Goal: Task Accomplishment & Management: Complete application form

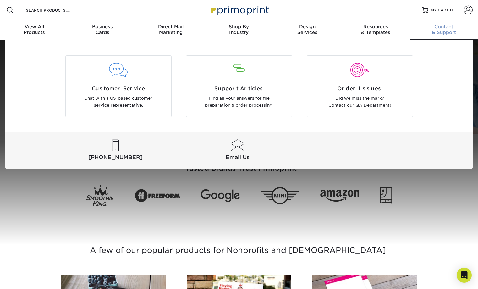
click at [440, 32] on div "Contact & Support" at bounding box center [444, 29] width 68 height 11
click at [367, 88] on span "Order Issues" at bounding box center [360, 89] width 96 height 8
click at [262, 80] on div at bounding box center [239, 74] width 106 height 22
click at [134, 86] on span "Customer Service" at bounding box center [118, 89] width 96 height 8
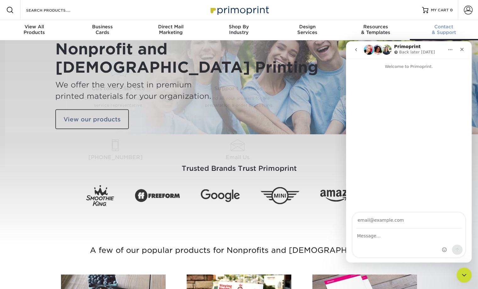
click at [453, 27] on span "Contact" at bounding box center [444, 27] width 68 height 6
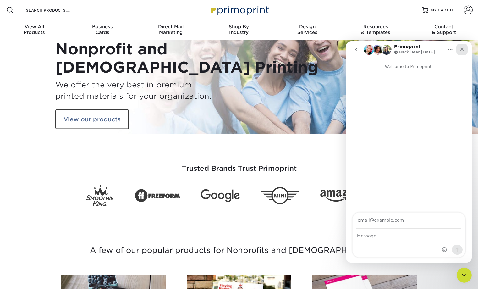
click at [464, 49] on div "Close" at bounding box center [461, 49] width 11 height 11
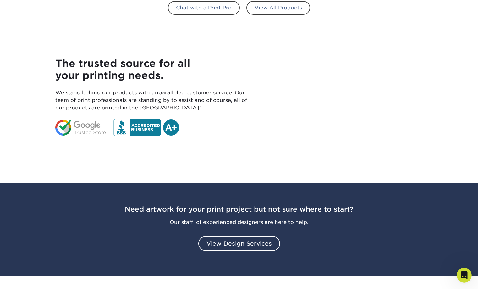
scroll to position [384, 0]
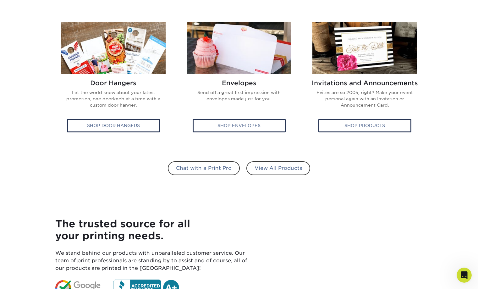
click at [398, 194] on div "A few of our popular products for Nonprofits and Churches: Postcards Postcards.…" at bounding box center [239, 15] width 377 height 373
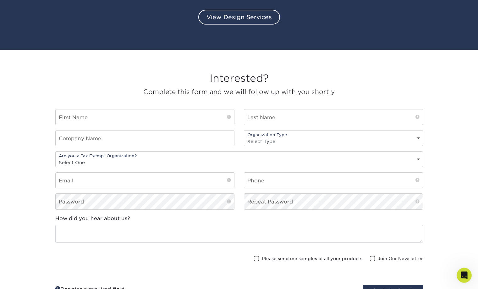
scroll to position [769, 0]
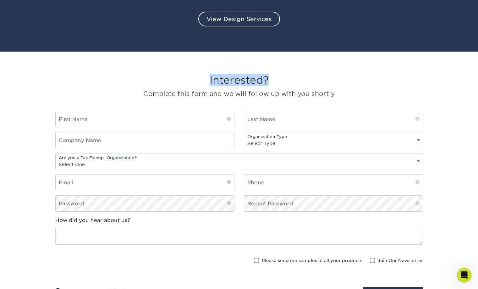
drag, startPoint x: 209, startPoint y: 81, endPoint x: 268, endPoint y: 81, distance: 59.0
click at [268, 81] on h3 "Interested?" at bounding box center [238, 80] width 367 height 12
copy h3 "Interested?"
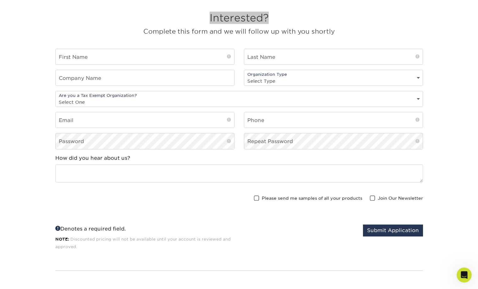
scroll to position [801, 0]
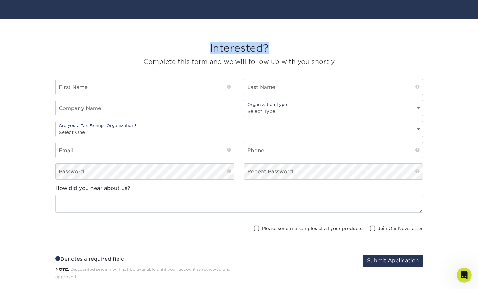
click at [225, 54] on h3 "Interested?" at bounding box center [238, 48] width 367 height 12
drag, startPoint x: 207, startPoint y: 50, endPoint x: 268, endPoint y: 51, distance: 60.6
click at [268, 51] on h3 "Interested?" at bounding box center [238, 48] width 367 height 12
copy h3 "Interested?"
click at [239, 56] on div "Interested? Complete this form and we will follow up with you shortly" at bounding box center [238, 57] width 367 height 44
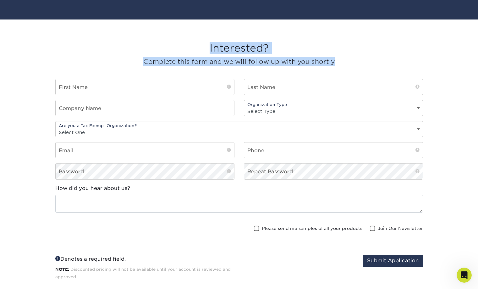
drag, startPoint x: 209, startPoint y: 50, endPoint x: 333, endPoint y: 62, distance: 124.6
click at [333, 62] on div "Interested? Complete this form and we will follow up with you shortly" at bounding box center [238, 57] width 367 height 44
copy div "Interested? Complete this form and we will follow up with you shortly"
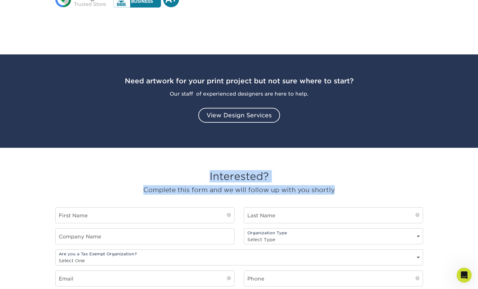
click at [310, 166] on div "Interested? Complete this form and we will follow up with you shortly" at bounding box center [238, 185] width 367 height 44
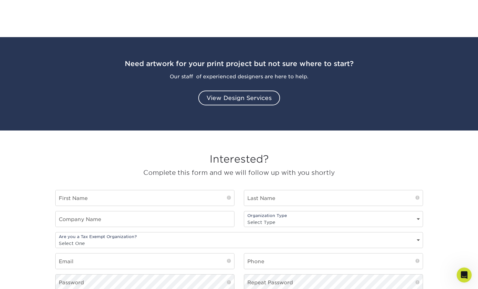
scroll to position [737, 0]
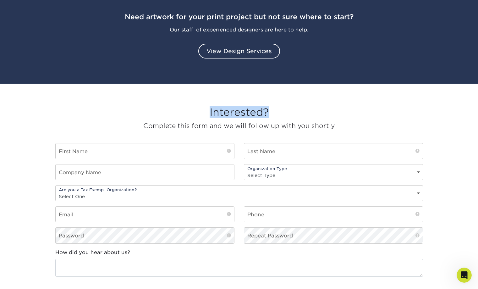
drag, startPoint x: 208, startPoint y: 111, endPoint x: 267, endPoint y: 112, distance: 59.4
click at [267, 112] on h3 "Interested?" at bounding box center [238, 112] width 367 height 12
copy h3 "Interested?"
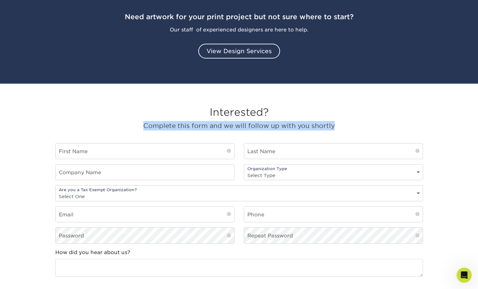
drag, startPoint x: 152, startPoint y: 124, endPoint x: 336, endPoint y: 124, distance: 184.1
click at [336, 124] on p "Complete this form and we will follow up with you shortly" at bounding box center [238, 125] width 367 height 9
copy p "Complete this form and we will follow up with you shortly"
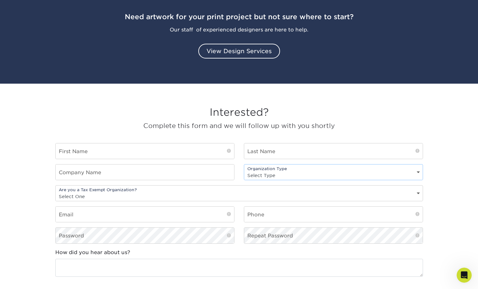
click at [267, 176] on select "Select Type Nonprofit Church Charity" at bounding box center [333, 175] width 178 height 9
drag, startPoint x: 285, startPoint y: 169, endPoint x: 252, endPoint y: 171, distance: 33.3
click at [252, 171] on div "Organization Type Select Type Nonprofit Church Charity" at bounding box center [333, 172] width 179 height 16
click at [268, 175] on select "Select Type Nonprofit Church Charity" at bounding box center [333, 175] width 178 height 9
click at [244, 171] on select "Select Type Nonprofit Church Charity" at bounding box center [333, 175] width 178 height 9
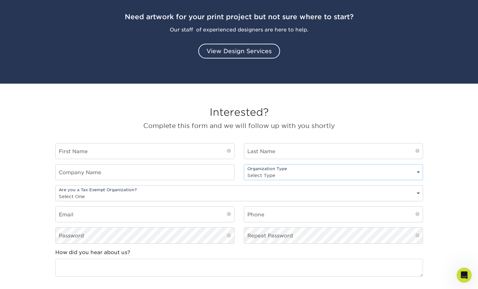
select select "non-profit"
click option "Nonprofit" at bounding box center [0, 0] width 0 height 0
click at [280, 170] on div "Organization Type Select Type Nonprofit Church Charity" at bounding box center [333, 172] width 179 height 16
click at [244, 171] on select "Select Type Nonprofit Church Charity" at bounding box center [333, 175] width 178 height 9
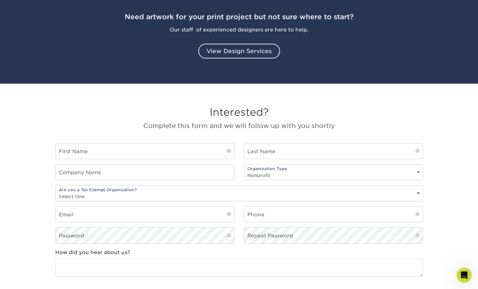
click at [288, 171] on div "Organization Type Select Type Nonprofit Church Charity" at bounding box center [333, 172] width 179 height 16
click at [291, 170] on div "Organization Type Select Type Nonprofit Church Charity" at bounding box center [333, 172] width 179 height 16
click at [244, 171] on select "Select Type Nonprofit Church Charity" at bounding box center [333, 175] width 178 height 9
click at [399, 177] on select "Select Type Nonprofit Church Charity" at bounding box center [333, 175] width 178 height 9
click at [244, 171] on select "Select Type Nonprofit Church Charity" at bounding box center [333, 175] width 178 height 9
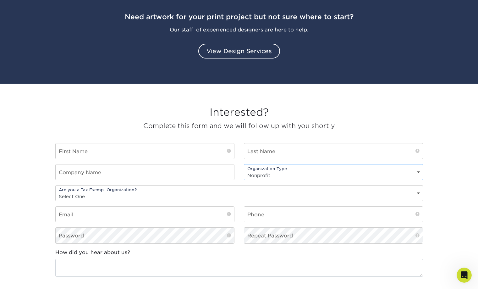
click at [416, 172] on select "Select Type Nonprofit Church Charity" at bounding box center [333, 175] width 178 height 9
click at [432, 162] on section "Interested? Complete this form and we will follow up with you shortly First Nam…" at bounding box center [239, 222] width 478 height 276
drag, startPoint x: 138, startPoint y: 191, endPoint x: 73, endPoint y: 191, distance: 64.4
click at [73, 191] on div "Are you a Tax Exempt Organization? Select One Yes No" at bounding box center [238, 193] width 367 height 16
click at [81, 188] on div "Are you a Tax Exempt Organization? Select One Yes No" at bounding box center [238, 193] width 367 height 16
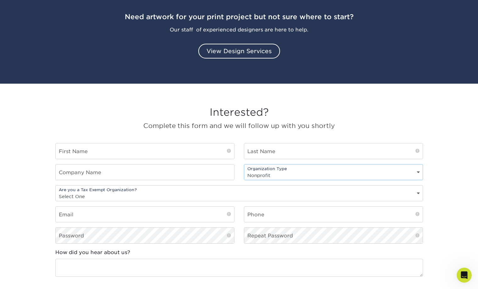
select select
click option "Select Type" at bounding box center [0, 0] width 0 height 0
click at [258, 185] on div "Company Name Organization Type Select Type Nonprofit Church Charity" at bounding box center [239, 174] width 377 height 21
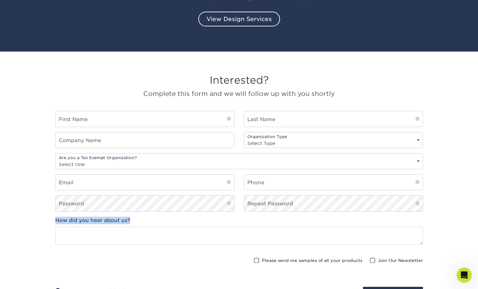
drag, startPoint x: 136, startPoint y: 220, endPoint x: 54, endPoint y: 218, distance: 82.0
click at [54, 218] on div "How did you hear about us?" at bounding box center [239, 232] width 377 height 33
copy label "How did you hear about us?"
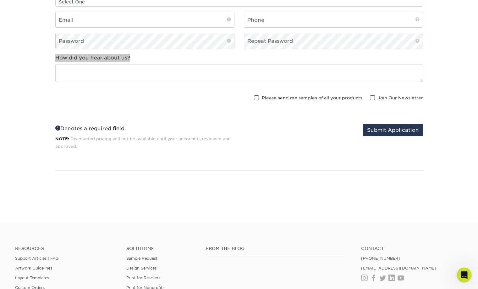
scroll to position [929, 0]
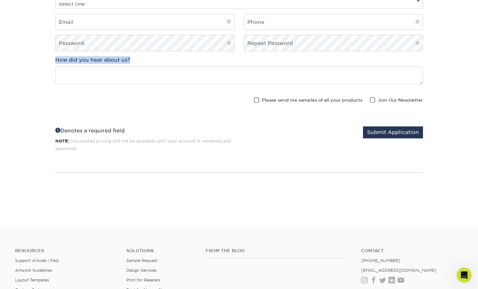
click at [314, 64] on div "How did you hear about us?" at bounding box center [238, 70] width 367 height 28
drag, startPoint x: 54, startPoint y: 61, endPoint x: 139, endPoint y: 61, distance: 85.4
click at [139, 61] on div "How did you hear about us?" at bounding box center [239, 72] width 377 height 33
click at [140, 60] on div "How did you hear about us?" at bounding box center [238, 70] width 367 height 28
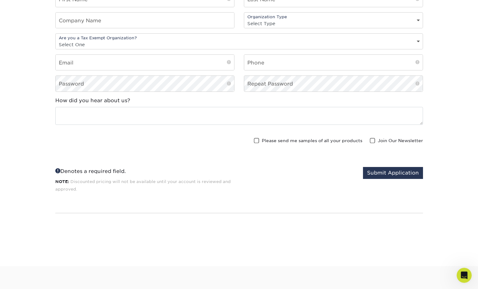
scroll to position [865, 0]
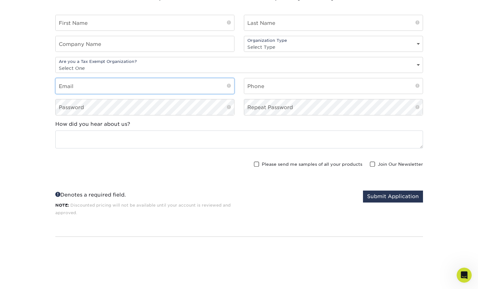
click at [213, 88] on input "email" at bounding box center [145, 85] width 178 height 15
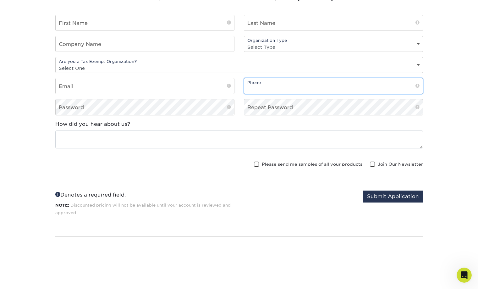
click at [246, 86] on input "text" at bounding box center [333, 85] width 178 height 15
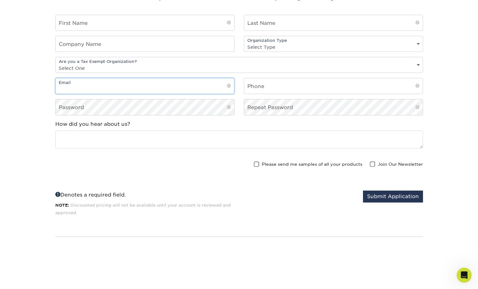
click at [198, 86] on input "email" at bounding box center [145, 85] width 178 height 15
click at [363, 190] on button "Submit Application" at bounding box center [393, 196] width 60 height 12
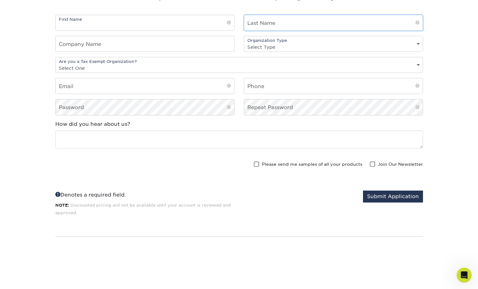
click at [267, 22] on input "text" at bounding box center [333, 22] width 178 height 15
click at [363, 190] on button "Submit Application" at bounding box center [393, 196] width 60 height 12
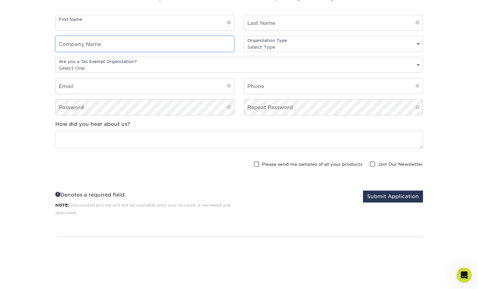
click at [209, 43] on input "text" at bounding box center [145, 43] width 178 height 15
click at [363, 190] on button "Submit Application" at bounding box center [393, 196] width 60 height 12
type input "hj;kl;"
click at [363, 190] on button "Submit Application" at bounding box center [393, 196] width 60 height 12
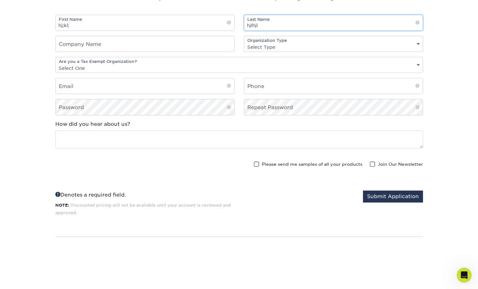
type input "hjlhjl"
click at [363, 190] on button "Submit Application" at bounding box center [393, 196] width 60 height 12
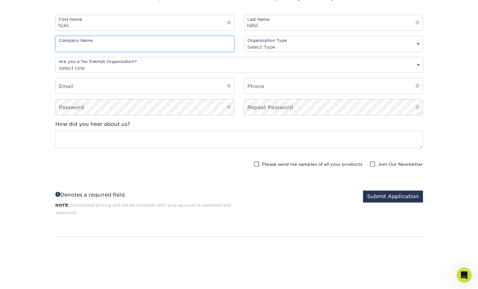
click at [200, 50] on input "text" at bounding box center [145, 43] width 178 height 15
type input "h"
click at [363, 190] on button "Submit Application" at bounding box center [393, 196] width 60 height 12
click at [244, 42] on select "Select Type Nonprofit Church Charity" at bounding box center [333, 46] width 178 height 9
select select "non-profit"
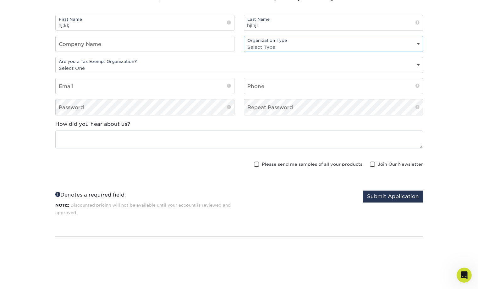
click option "Nonprofit" at bounding box center [0, 0] width 0 height 0
click at [235, 53] on div "Company Name Organization Type Select Type Nonprofit Church Charity" at bounding box center [239, 46] width 377 height 21
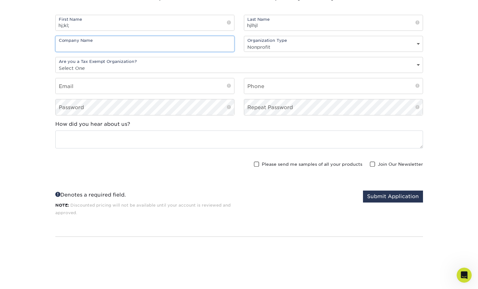
click at [186, 42] on input "text" at bounding box center [145, 43] width 178 height 15
click at [363, 190] on button "Submit Application" at bounding box center [393, 196] width 60 height 12
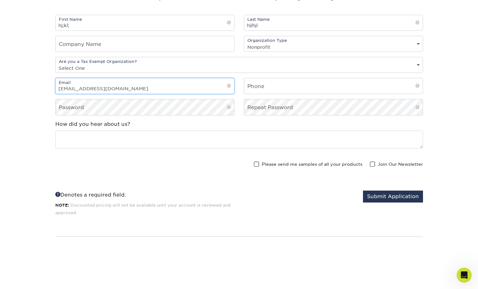
type input "abc@radixweb.com"
click at [363, 190] on button "Submit Application" at bounding box center [393, 196] width 60 height 12
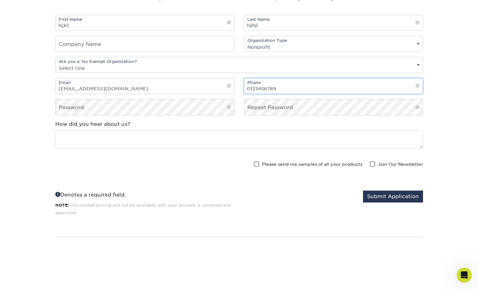
type input "0123456789"
click at [363, 190] on button "Submit Application" at bounding box center [393, 196] width 60 height 12
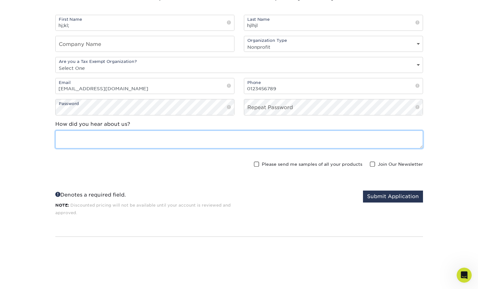
click at [284, 132] on textarea at bounding box center [238, 139] width 367 height 18
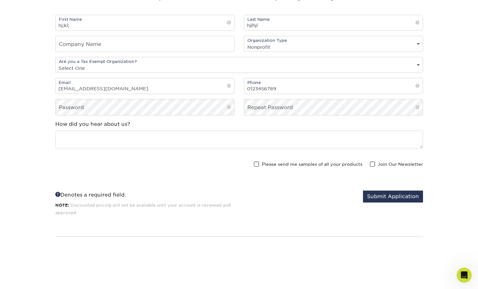
click at [279, 117] on div "Password Repeat Password" at bounding box center [239, 109] width 377 height 21
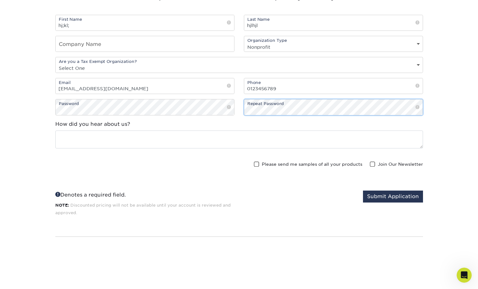
click at [363, 190] on button "Submit Application" at bounding box center [393, 196] width 60 height 12
click at [246, 127] on div "How did you hear about us?" at bounding box center [238, 134] width 367 height 28
click at [275, 125] on div "How did you hear about us?" at bounding box center [238, 134] width 367 height 28
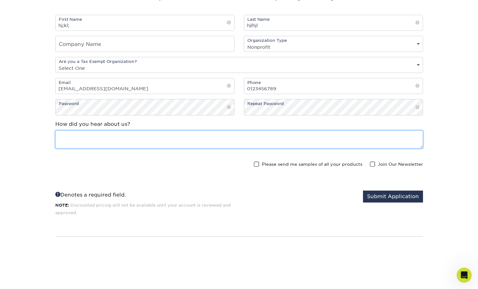
click at [239, 141] on textarea at bounding box center [238, 139] width 367 height 18
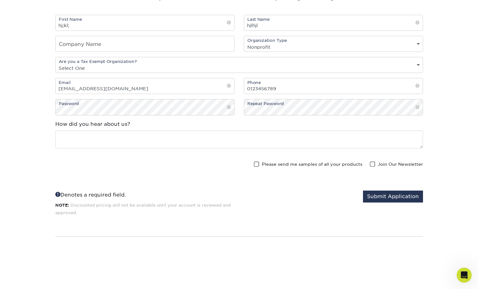
click at [214, 166] on div at bounding box center [145, 176] width 188 height 30
click at [57, 196] on span at bounding box center [57, 195] width 5 height 6
click at [57, 195] on span at bounding box center [57, 195] width 5 height 6
click at [72, 194] on div "Denotes a required field." at bounding box center [144, 194] width 179 height 8
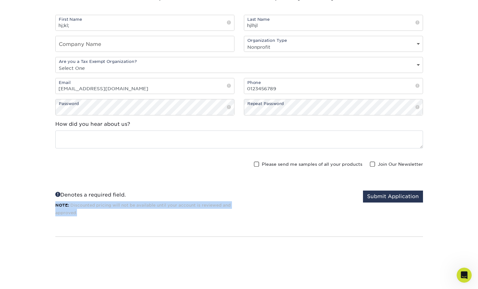
drag, startPoint x: 77, startPoint y: 213, endPoint x: 46, endPoint y: 204, distance: 32.0
click at [46, 204] on section "Interested? Complete this form and we will follow up with you shortly First Nam…" at bounding box center [239, 93] width 478 height 276
copy small "NOTE: Discounted pricing will not be available until your account is reviewed a…"
click at [192, 239] on hr at bounding box center [238, 240] width 367 height 8
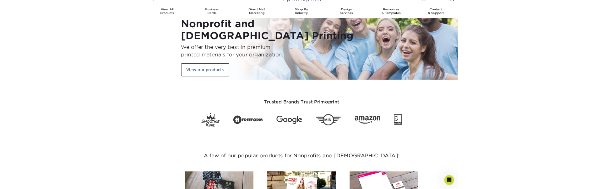
scroll to position [0, 0]
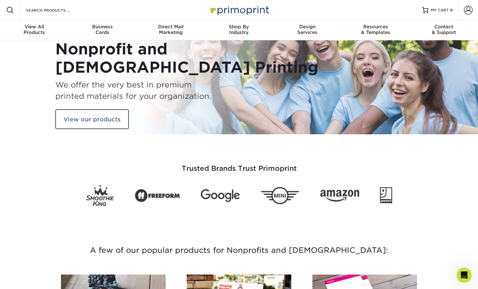
click at [404, 52] on div "Nonprofit and Church Printing We offer the very best in premium printed materia…" at bounding box center [239, 87] width 377 height 94
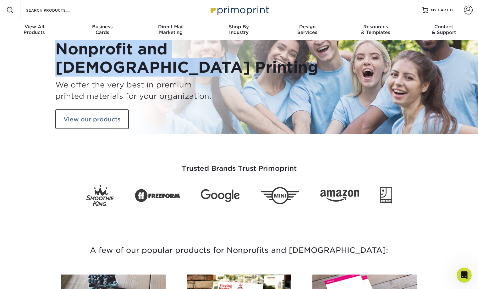
drag, startPoint x: 57, startPoint y: 49, endPoint x: 179, endPoint y: 71, distance: 123.5
click at [179, 71] on h1 "Nonprofit and Church Printing" at bounding box center [144, 58] width 179 height 36
copy h1 "Nonprofit and Church Printing"
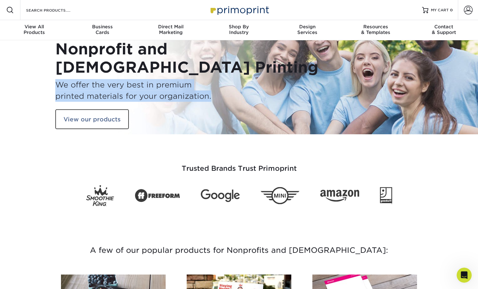
drag, startPoint x: 56, startPoint y: 84, endPoint x: 210, endPoint y: 94, distance: 154.0
click at [210, 94] on h3 "We offer the very best in premium printed materials for your organization." at bounding box center [144, 90] width 179 height 23
copy h3 "We offer the very best in premium printed materials for your organization."
drag, startPoint x: 326, startPoint y: 93, endPoint x: 351, endPoint y: 99, distance: 26.3
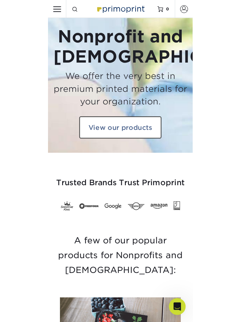
scroll to position [1, 0]
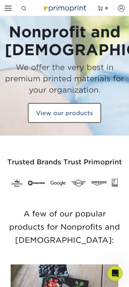
click at [6, 7] on input "Resources Menu" at bounding box center [8, 8] width 16 height 16
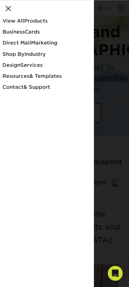
click at [9, 9] on input "Resources Menu" at bounding box center [8, 8] width 16 height 16
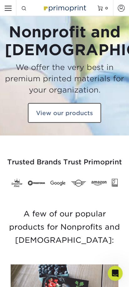
click at [8, 9] on input "Resources Menu" at bounding box center [8, 8] width 16 height 16
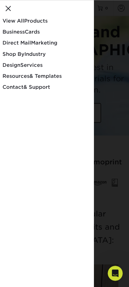
click at [8, 9] on input "Resources Menu" at bounding box center [8, 8] width 16 height 16
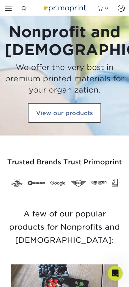
click at [8, 9] on input "Resources Menu" at bounding box center [8, 8] width 16 height 16
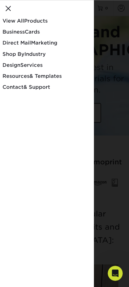
click at [8, 9] on input "Resources Menu" at bounding box center [8, 8] width 16 height 16
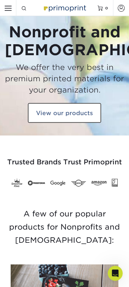
click at [8, 8] on input "Resources Menu" at bounding box center [8, 8] width 16 height 16
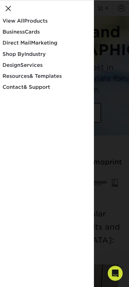
click at [8, 8] on input "Resources Menu" at bounding box center [8, 8] width 16 height 16
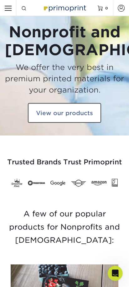
click at [9, 9] on input "Resources Menu" at bounding box center [8, 8] width 16 height 16
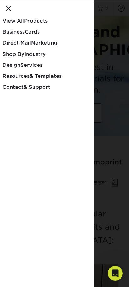
click at [8, 8] on input "Resources Menu" at bounding box center [8, 8] width 16 height 16
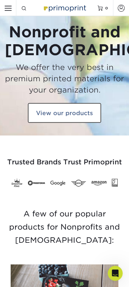
click at [8, 8] on input "Resources Menu" at bounding box center [8, 8] width 16 height 16
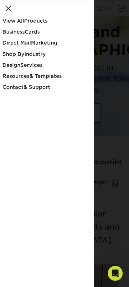
click at [8, 8] on input "Resources Menu" at bounding box center [8, 8] width 16 height 16
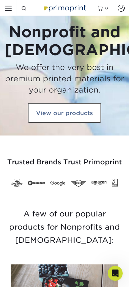
click at [8, 8] on input "Resources Menu" at bounding box center [8, 8] width 16 height 16
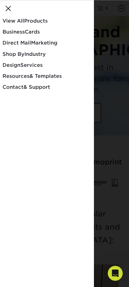
click at [10, 8] on input "Resources Menu" at bounding box center [8, 8] width 16 height 16
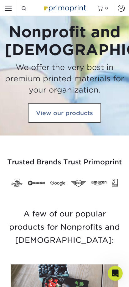
click at [8, 9] on input "Resources Menu" at bounding box center [8, 8] width 16 height 16
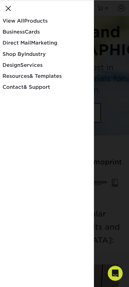
click at [8, 8] on input "Resources Menu" at bounding box center [8, 8] width 16 height 16
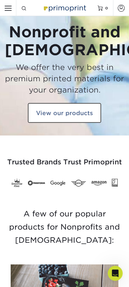
click at [8, 8] on input "Resources Menu" at bounding box center [8, 8] width 16 height 16
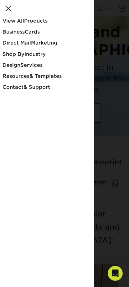
click at [8, 8] on input "Resources Menu" at bounding box center [8, 8] width 16 height 16
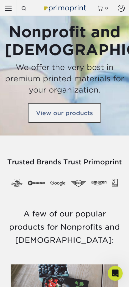
click at [8, 8] on input "Resources Menu" at bounding box center [8, 8] width 16 height 16
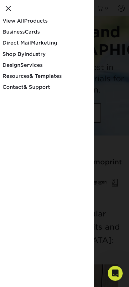
click at [8, 8] on input "Resources Menu" at bounding box center [8, 8] width 16 height 16
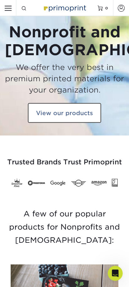
click at [8, 8] on input "Resources Menu" at bounding box center [8, 8] width 16 height 16
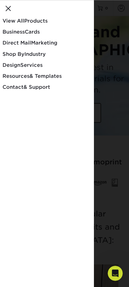
click at [116, 106] on div at bounding box center [64, 143] width 129 height 287
checkbox input "false"
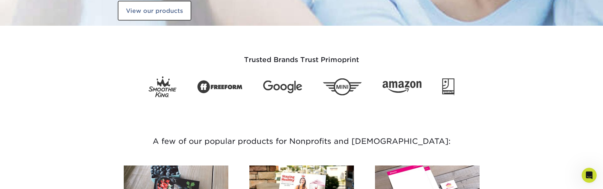
scroll to position [96, 0]
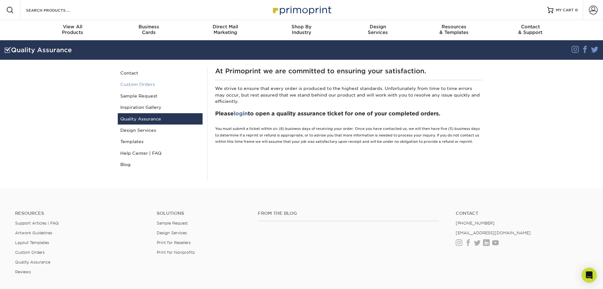
click at [142, 86] on link "Custom Orders" at bounding box center [160, 84] width 85 height 11
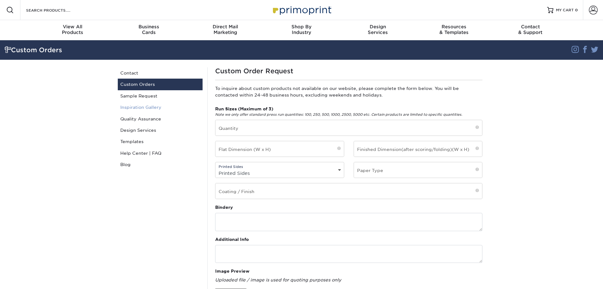
click at [150, 107] on link "Inspiration Gallery" at bounding box center [160, 106] width 85 height 11
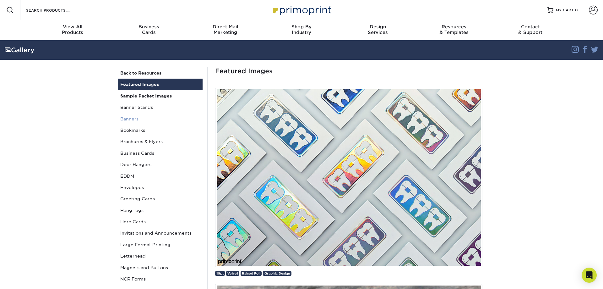
click at [166, 117] on link "Banners" at bounding box center [160, 118] width 85 height 11
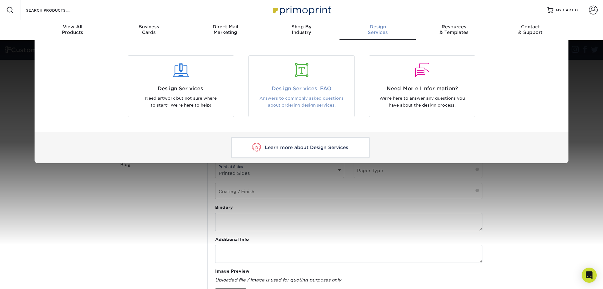
click at [298, 77] on div at bounding box center [302, 74] width 106 height 22
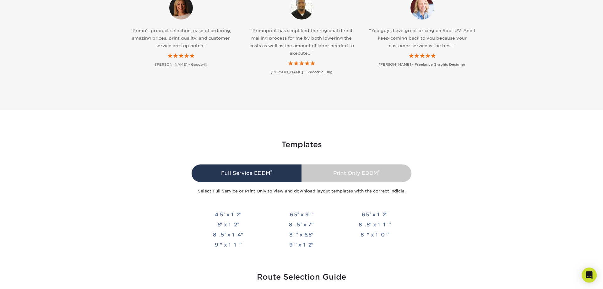
scroll to position [1346, 0]
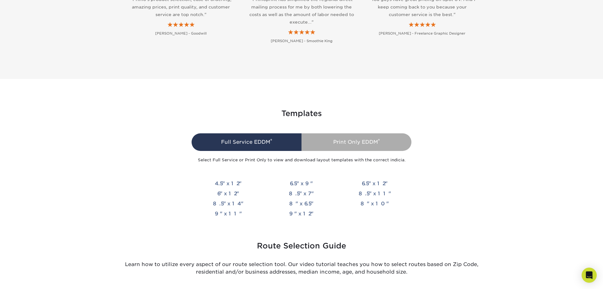
click at [329, 139] on div "Print Only EDDM ®" at bounding box center [357, 142] width 110 height 18
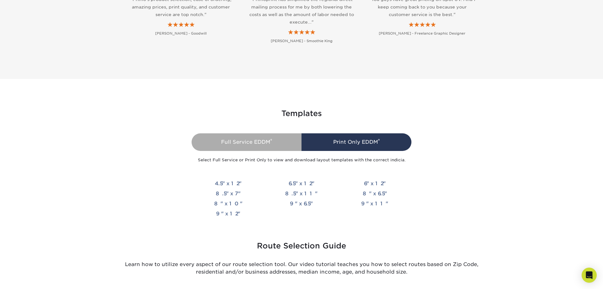
click at [286, 142] on div "Full Service EDDM ®" at bounding box center [247, 142] width 110 height 18
